Goal: Task Accomplishment & Management: Manage account settings

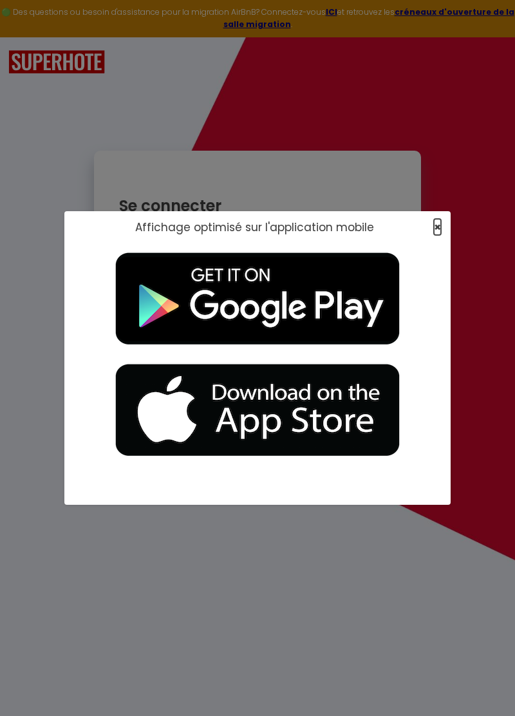
click at [435, 221] on span "×" at bounding box center [437, 227] width 7 height 16
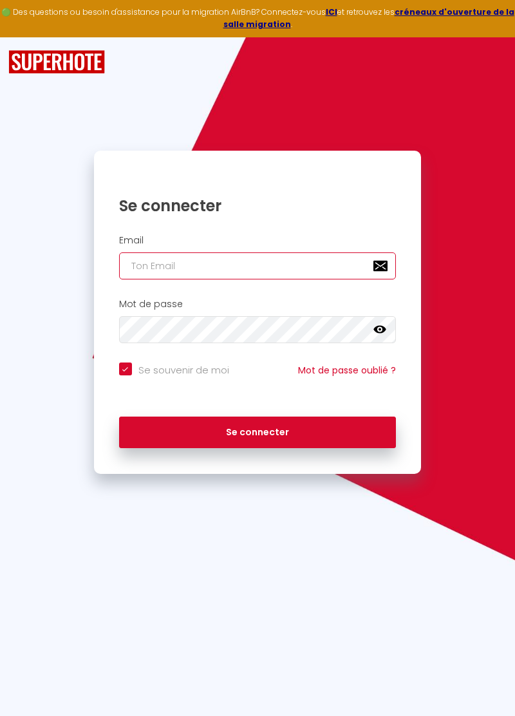
click at [150, 261] on input "email" at bounding box center [257, 265] width 277 height 27
type input "marion."
checkbox input "true"
type input "marion.blouin"
checkbox input "true"
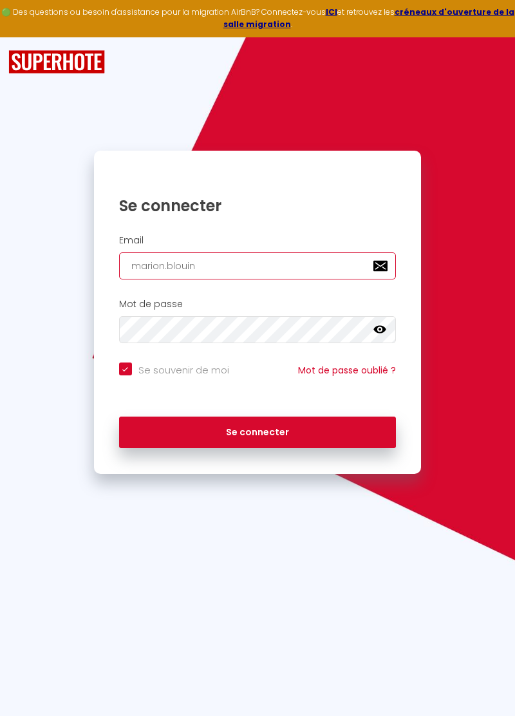
type input "marion.blouin@"
checkbox input "true"
type input "[EMAIL_ADDRESS]."
checkbox input "true"
type input "[EMAIL_ADDRESS][DOMAIN_NAME]"
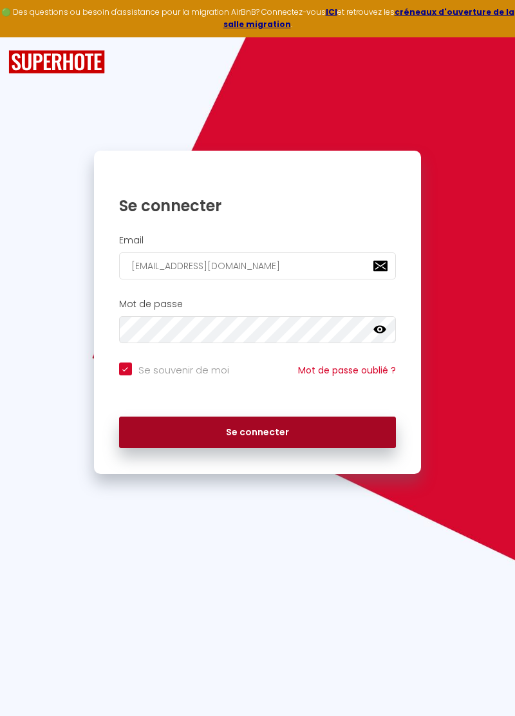
click at [263, 431] on button "Se connecter" at bounding box center [257, 432] width 277 height 32
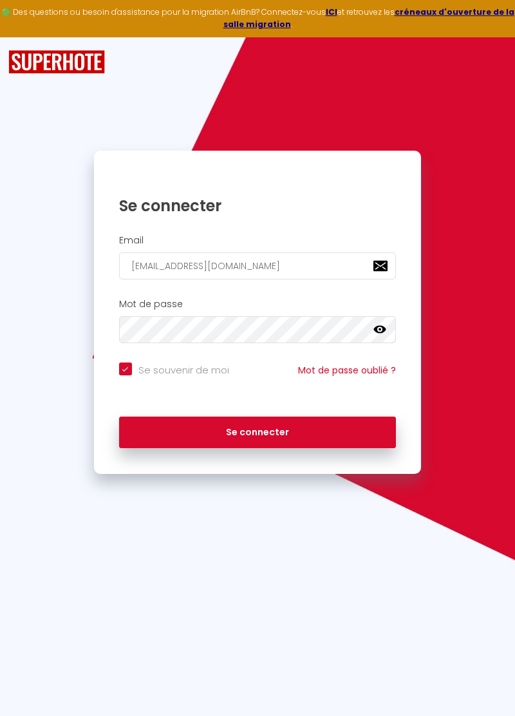
checkbox input "true"
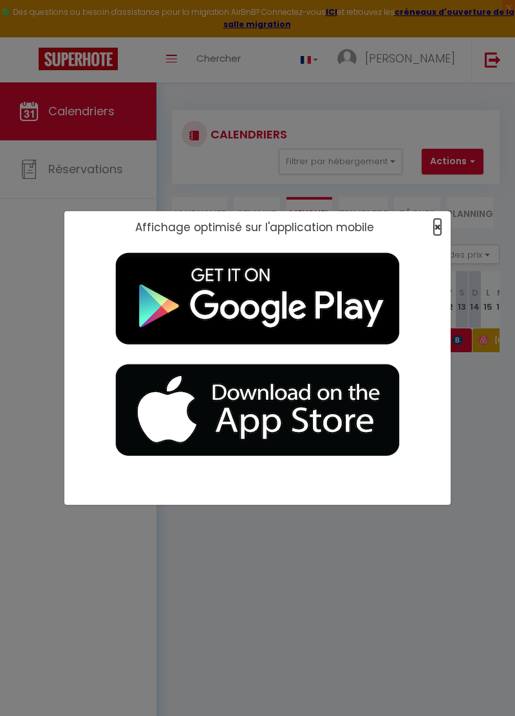
click at [434, 227] on span "×" at bounding box center [437, 227] width 7 height 16
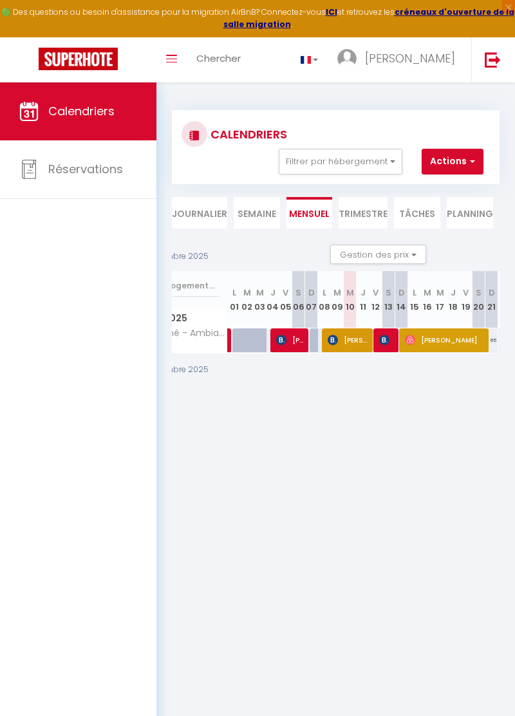
scroll to position [0, 75]
click at [335, 342] on img at bounding box center [331, 340] width 10 height 10
select select "OK"
select select "0"
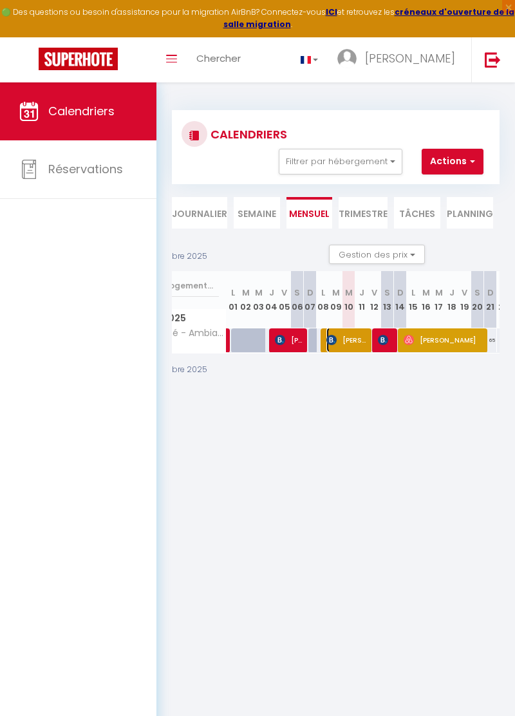
select select "0"
select select "1"
select select
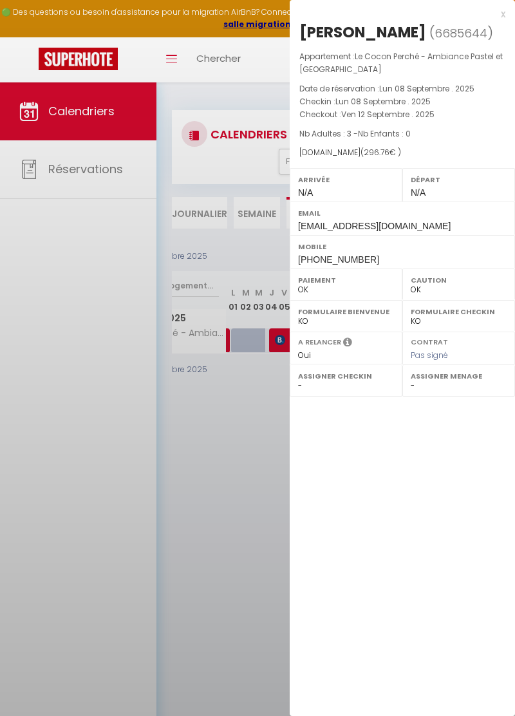
select select "44117"
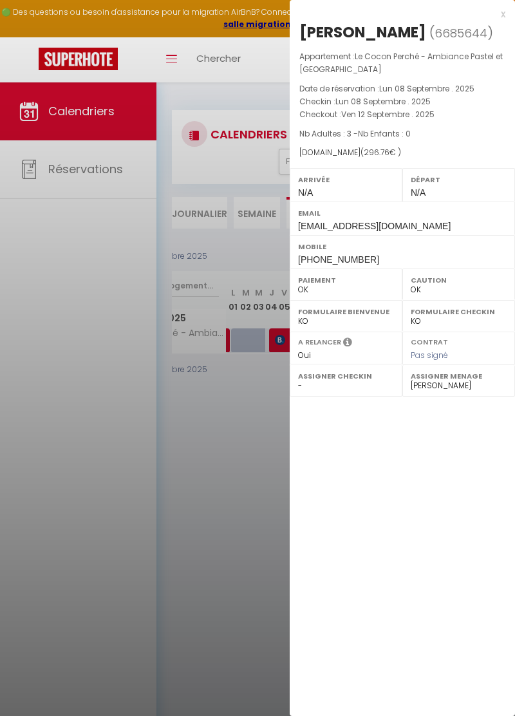
click at [496, 17] on div "x" at bounding box center [398, 13] width 216 height 15
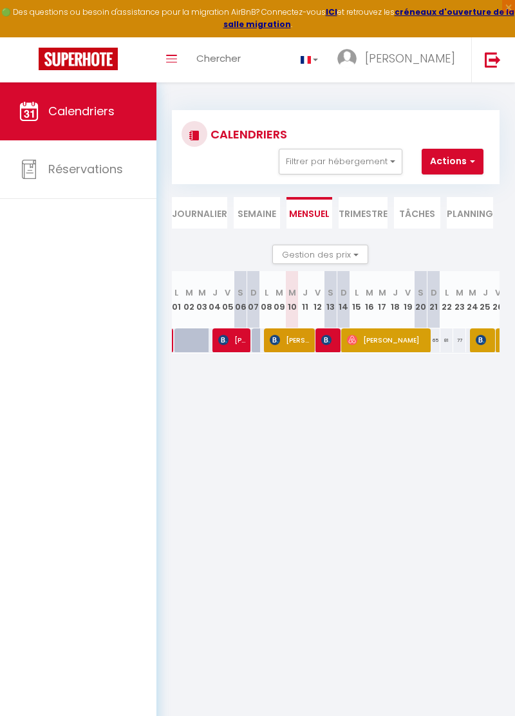
scroll to position [0, 187]
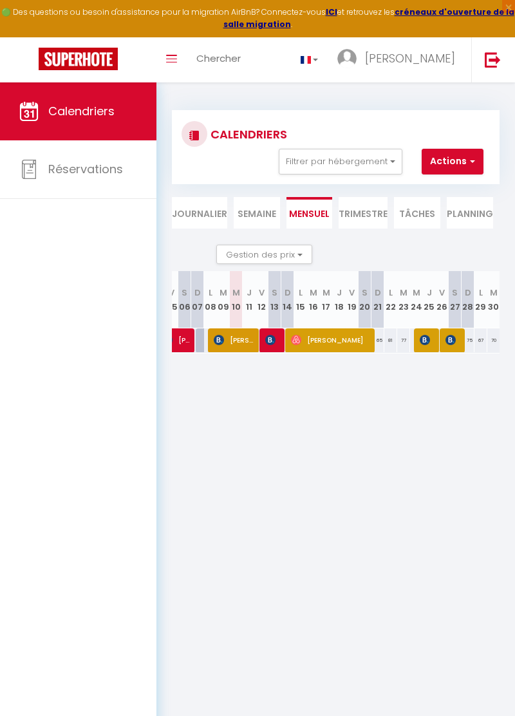
click at [366, 210] on li "Trimestre" at bounding box center [363, 213] width 49 height 32
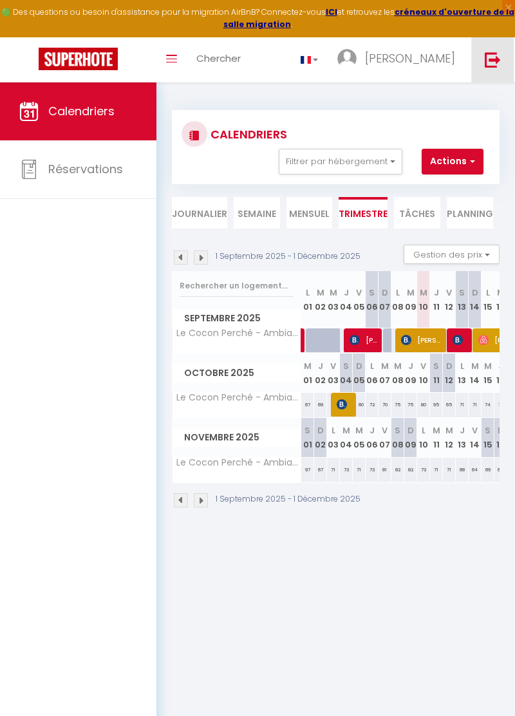
click at [492, 57] on img at bounding box center [493, 59] width 16 height 16
